Goal: Transaction & Acquisition: Download file/media

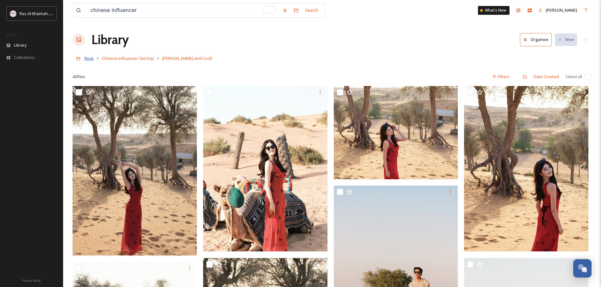
click at [86, 59] on span "Root" at bounding box center [89, 59] width 9 height 6
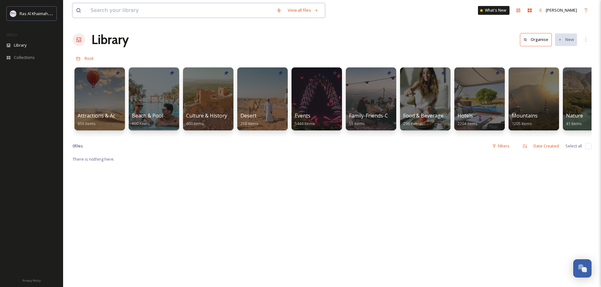
click at [103, 11] on input at bounding box center [180, 10] width 186 height 14
type input "Chinese"
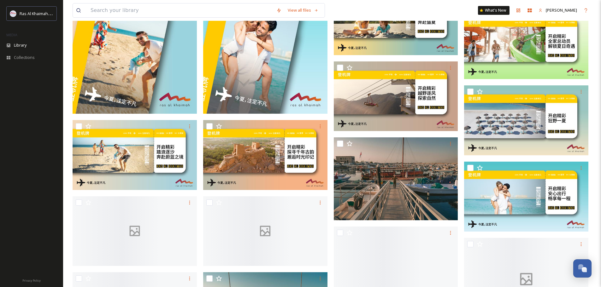
scroll to position [789, 0]
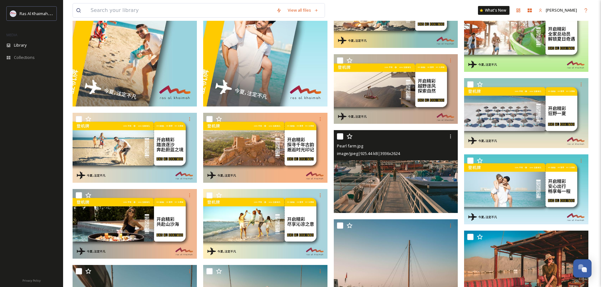
click at [386, 187] on img at bounding box center [396, 171] width 124 height 83
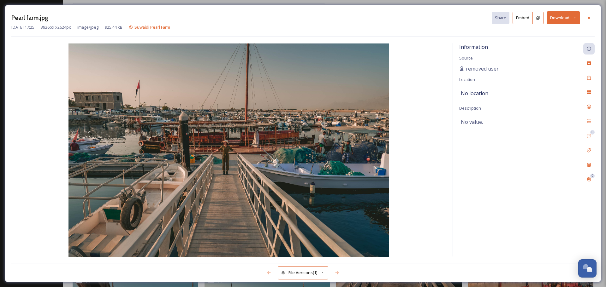
click at [558, 19] on button "Download" at bounding box center [562, 17] width 33 height 13
click at [559, 34] on span "Download Original (3936 x 2624)" at bounding box center [547, 32] width 60 height 6
click at [590, 19] on icon at bounding box center [588, 17] width 5 height 5
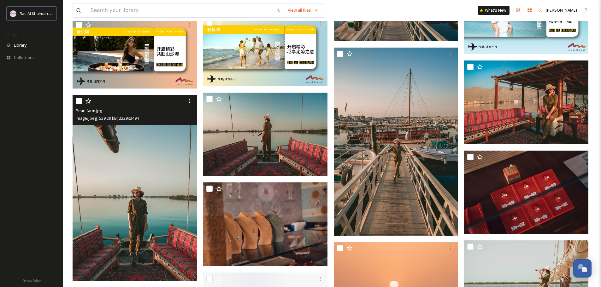
scroll to position [978, 0]
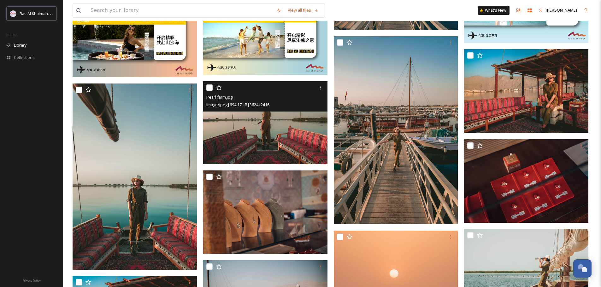
click at [262, 125] on img at bounding box center [265, 122] width 124 height 83
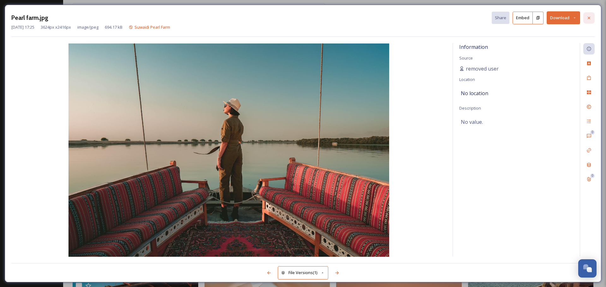
click at [590, 19] on icon at bounding box center [588, 17] width 5 height 5
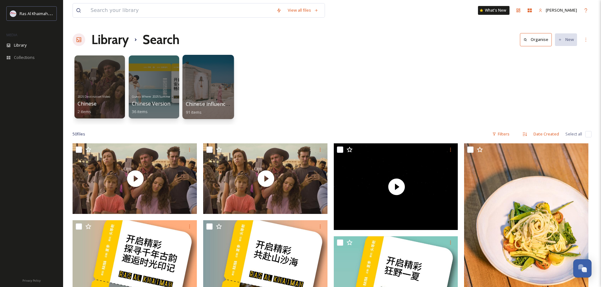
click at [207, 97] on div at bounding box center [207, 87] width 51 height 64
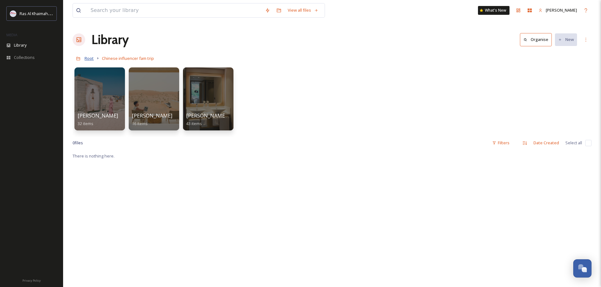
click at [91, 60] on span "Root" at bounding box center [89, 59] width 9 height 6
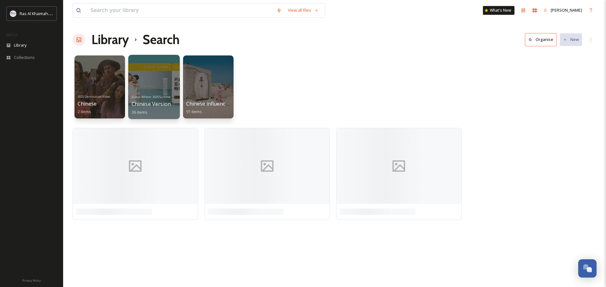
click at [153, 84] on div at bounding box center [153, 87] width 51 height 64
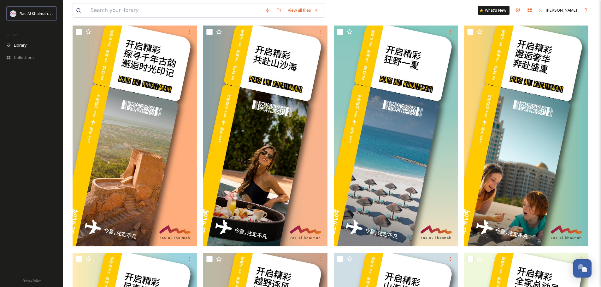
scroll to position [126, 0]
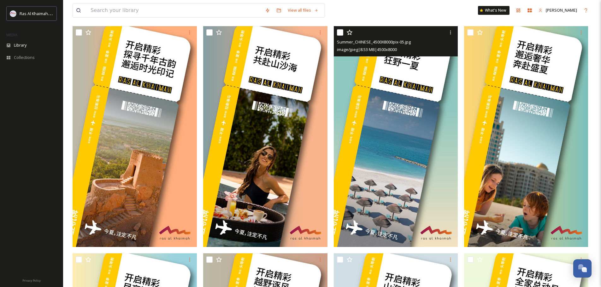
click at [386, 192] on img at bounding box center [396, 136] width 124 height 221
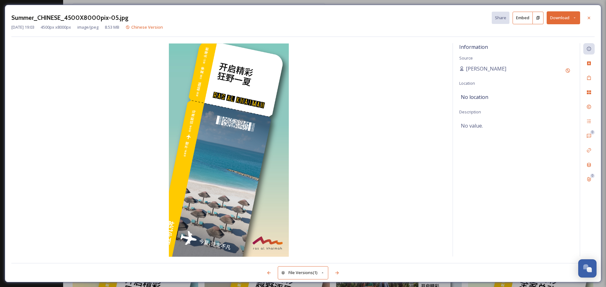
click at [563, 18] on button "Download" at bounding box center [562, 17] width 33 height 13
click at [545, 32] on span "Download Original (4500 x 8000)" at bounding box center [547, 32] width 60 height 6
click at [587, 19] on icon at bounding box center [588, 17] width 5 height 5
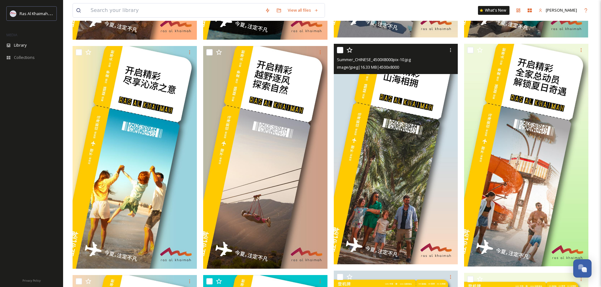
scroll to position [347, 0]
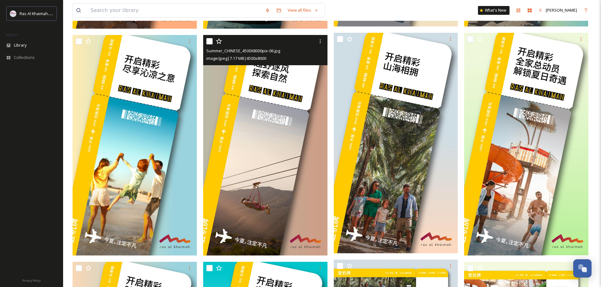
click at [274, 125] on img at bounding box center [265, 145] width 124 height 221
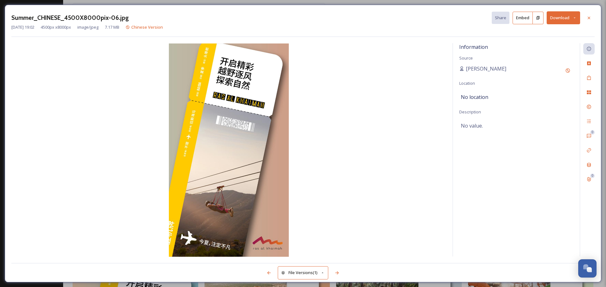
click at [560, 19] on button "Download" at bounding box center [562, 17] width 33 height 13
click at [556, 32] on span "Download Original (4500 x 8000)" at bounding box center [547, 32] width 60 height 6
click at [588, 19] on icon at bounding box center [588, 17] width 5 height 5
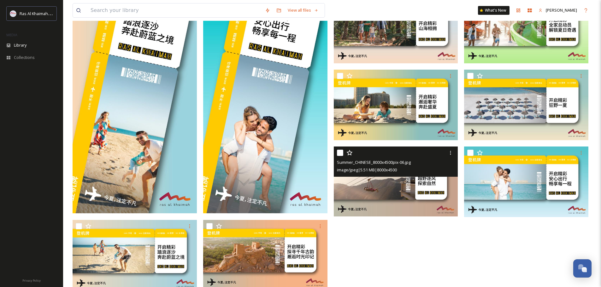
scroll to position [613, 0]
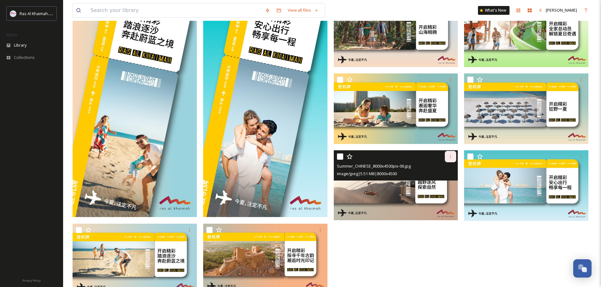
click at [450, 158] on icon at bounding box center [450, 156] width 5 height 5
click at [441, 183] on span "Download" at bounding box center [443, 183] width 19 height 6
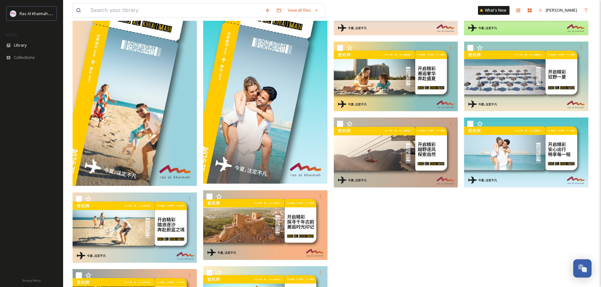
scroll to position [644, 0]
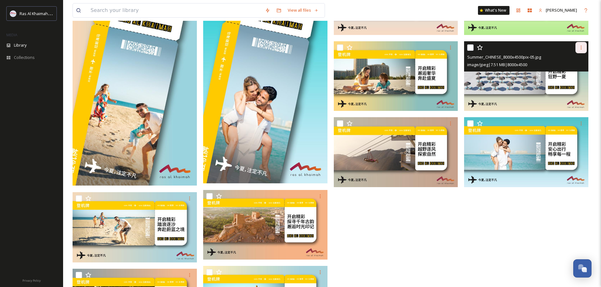
click at [581, 49] on icon at bounding box center [581, 47] width 5 height 5
click at [573, 74] on span "Download" at bounding box center [573, 74] width 19 height 6
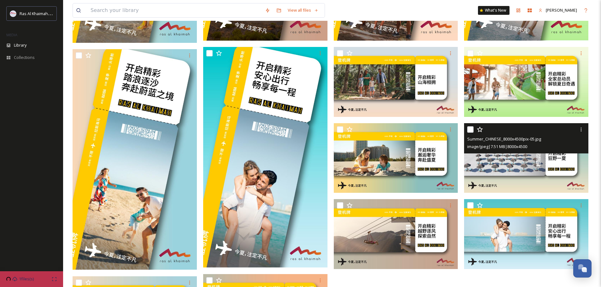
scroll to position [550, 0]
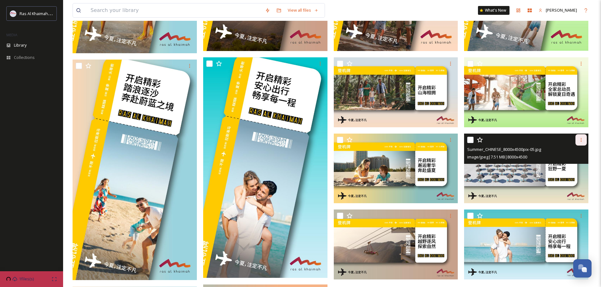
click at [582, 141] on icon at bounding box center [581, 140] width 5 height 5
click at [573, 165] on span "Download" at bounding box center [573, 166] width 19 height 6
click at [547, 152] on div "Summer_CHINESE_8000x4500pix-05.jpg" at bounding box center [527, 150] width 120 height 8
click at [540, 171] on img at bounding box center [526, 169] width 124 height 70
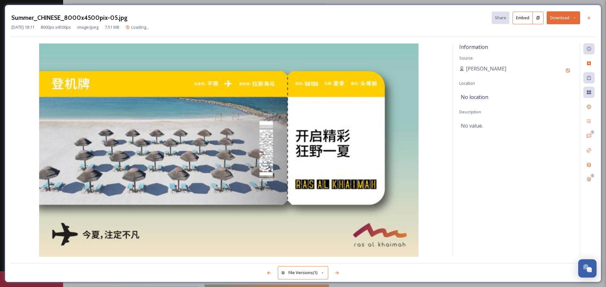
click at [564, 19] on button "Download" at bounding box center [562, 17] width 33 height 13
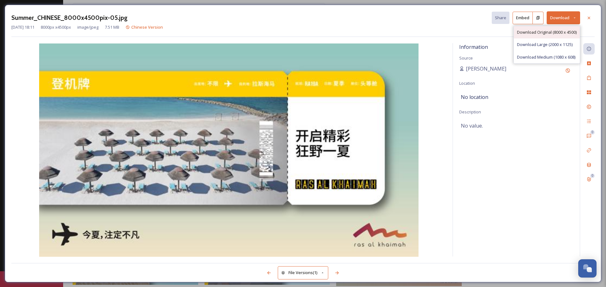
click at [548, 34] on span "Download Original (8000 x 4500)" at bounding box center [547, 32] width 60 height 6
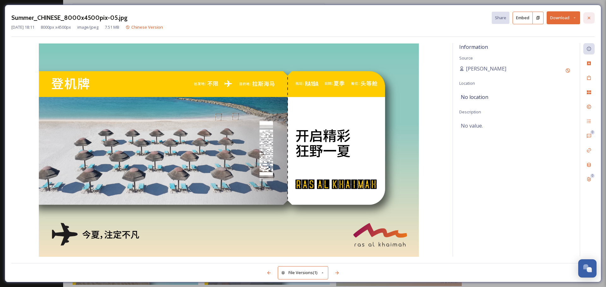
click at [586, 18] on icon at bounding box center [588, 17] width 5 height 5
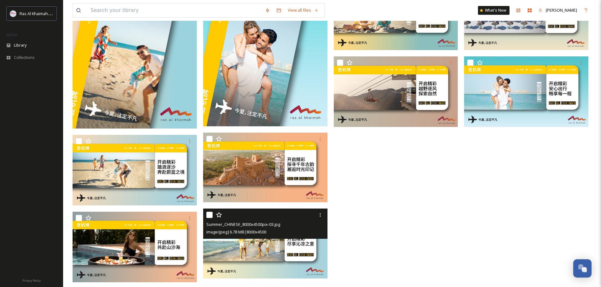
scroll to position [712, 0]
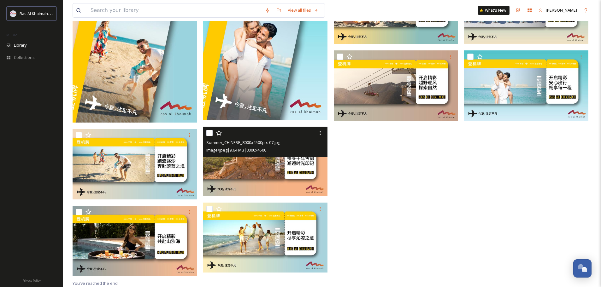
click at [257, 180] on img at bounding box center [265, 162] width 124 height 70
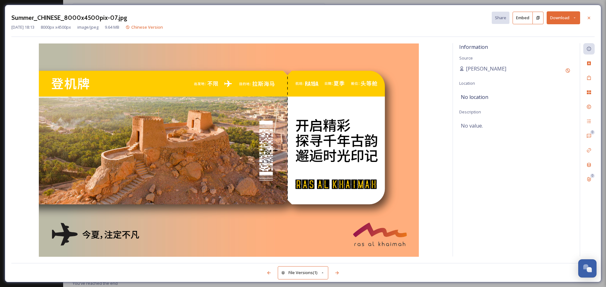
click at [572, 21] on button "Download" at bounding box center [562, 17] width 33 height 13
click at [564, 32] on span "Download Original (8000 x 4500)" at bounding box center [547, 32] width 60 height 6
click at [587, 19] on icon at bounding box center [588, 17] width 3 height 3
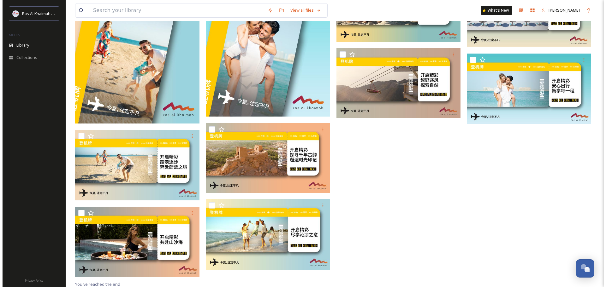
scroll to position [712, 0]
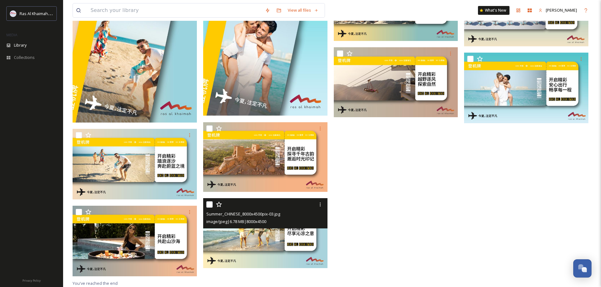
click at [251, 244] on img at bounding box center [265, 233] width 124 height 70
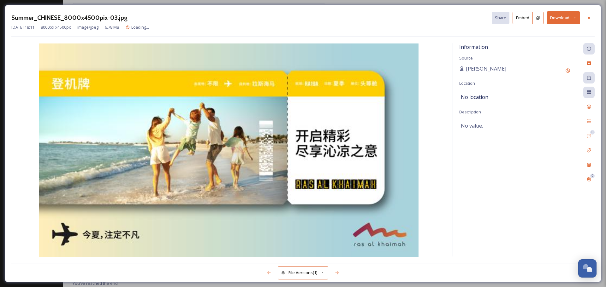
click at [556, 20] on button "Download" at bounding box center [562, 17] width 33 height 13
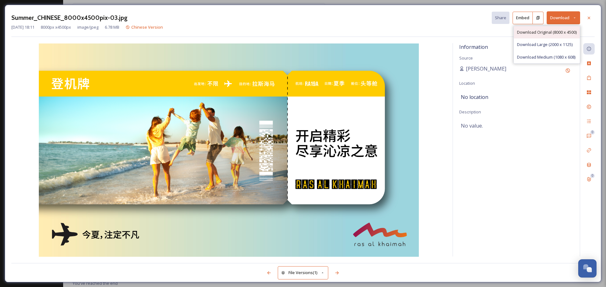
click at [544, 32] on span "Download Original (8000 x 4500)" at bounding box center [547, 32] width 60 height 6
